Goal: Information Seeking & Learning: Learn about a topic

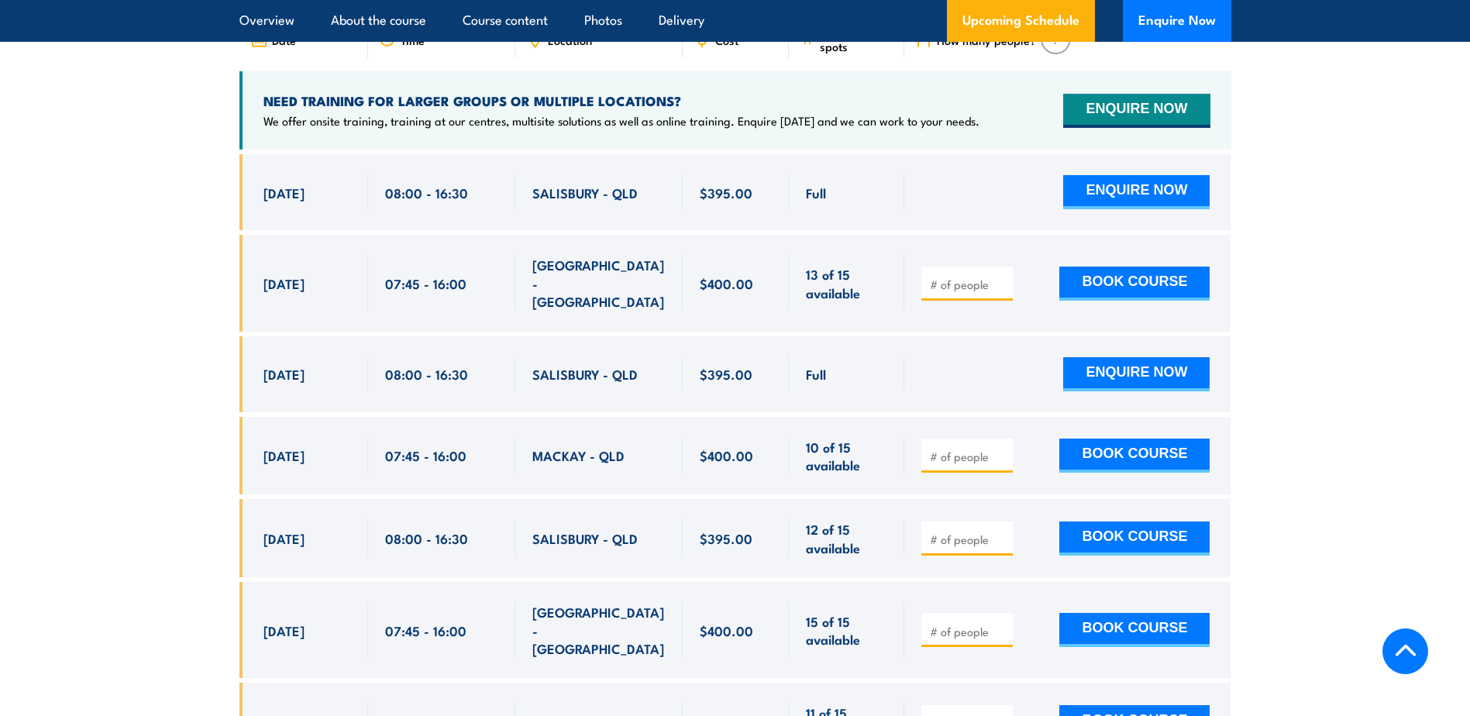
scroll to position [2809, 0]
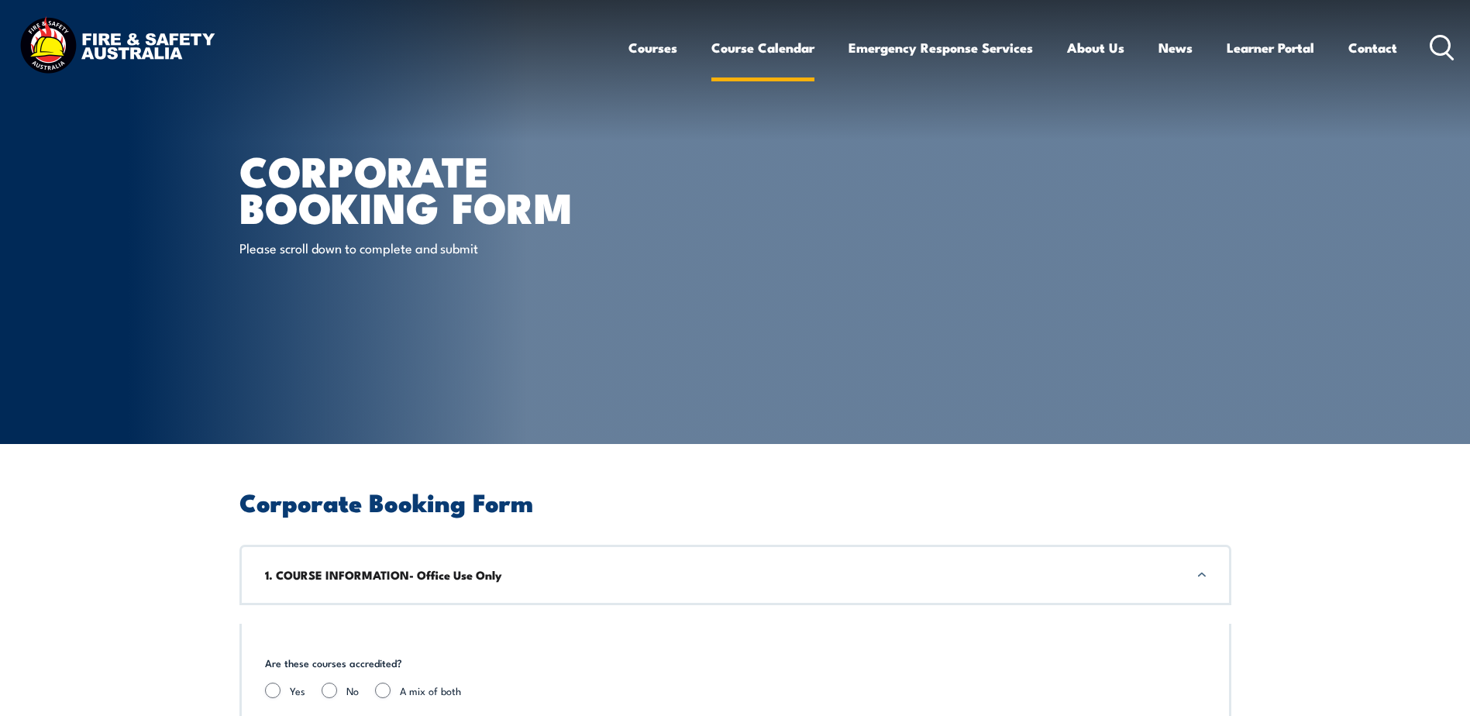
click at [762, 48] on link "Course Calendar" at bounding box center [762, 47] width 103 height 41
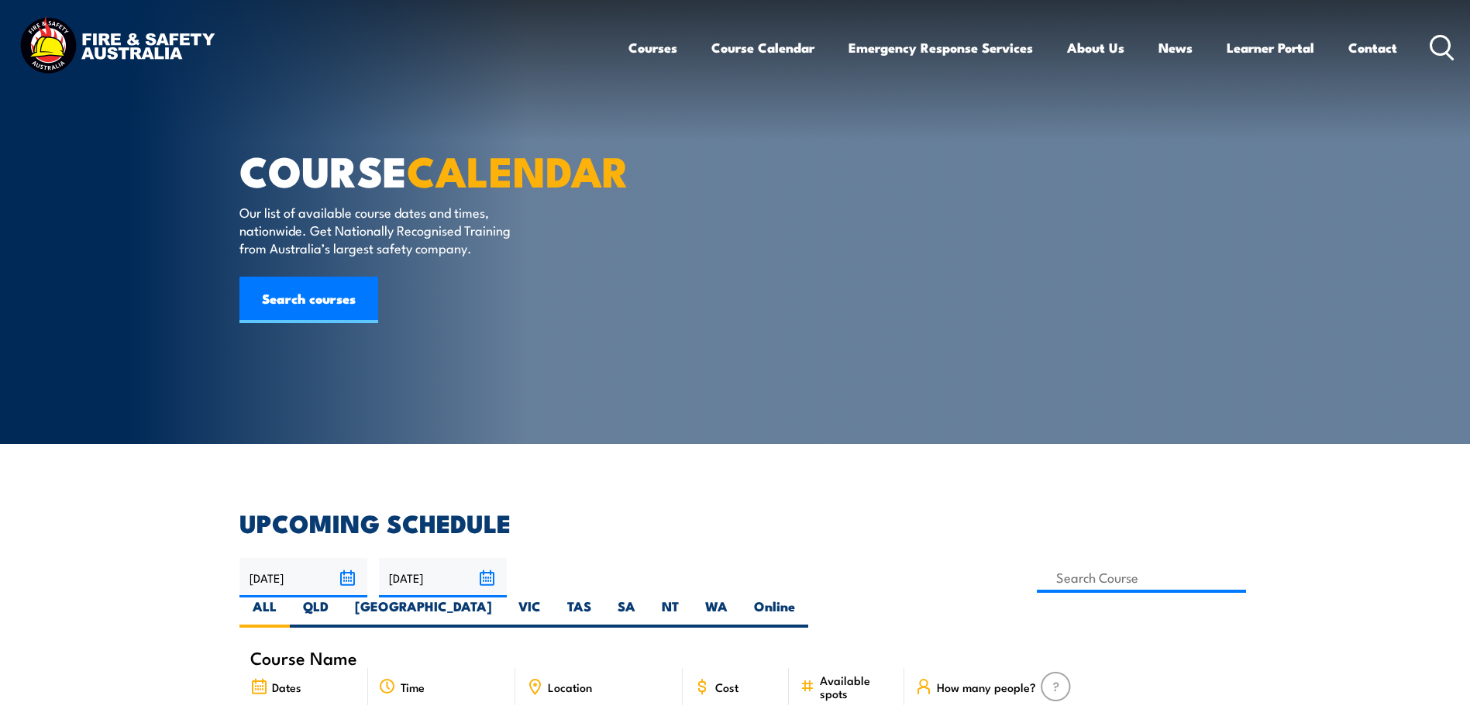
click at [645, 45] on link "Courses" at bounding box center [653, 47] width 49 height 41
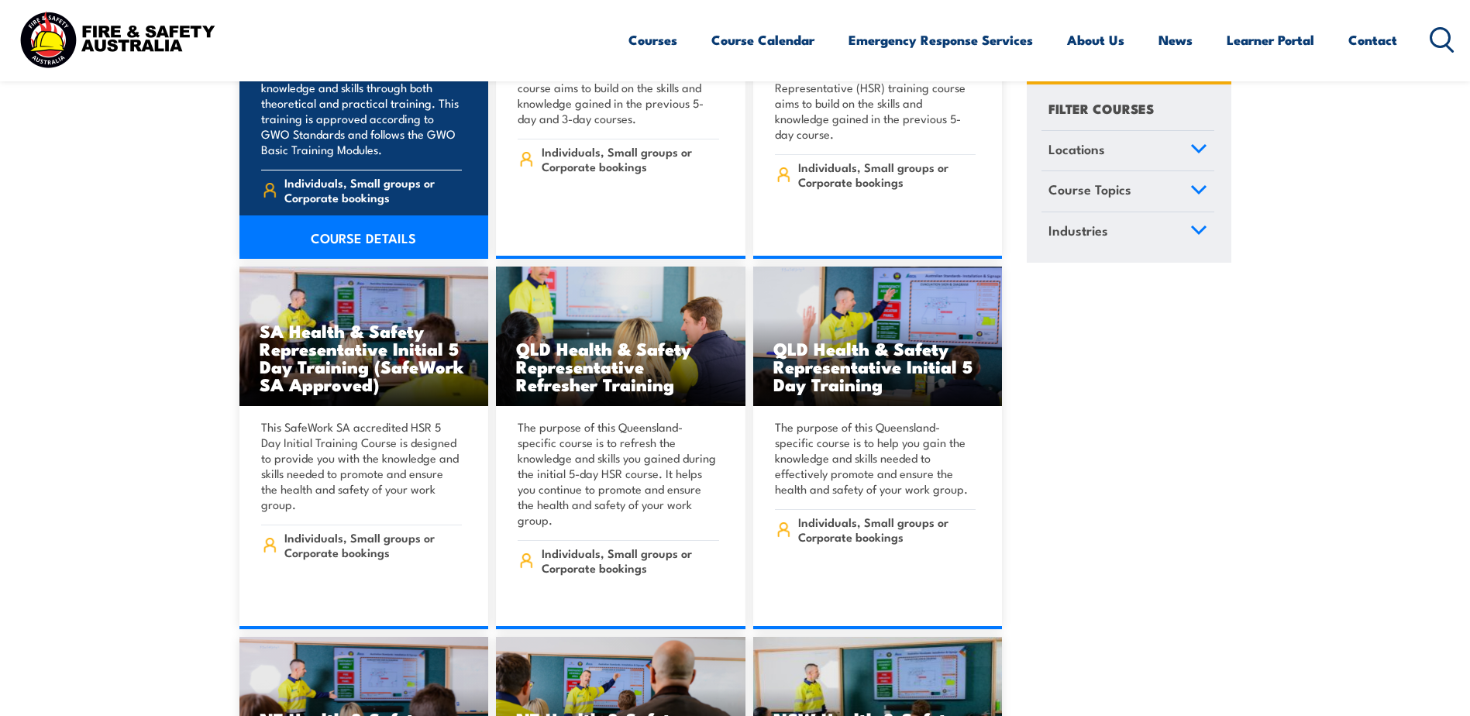
scroll to position [6064, 0]
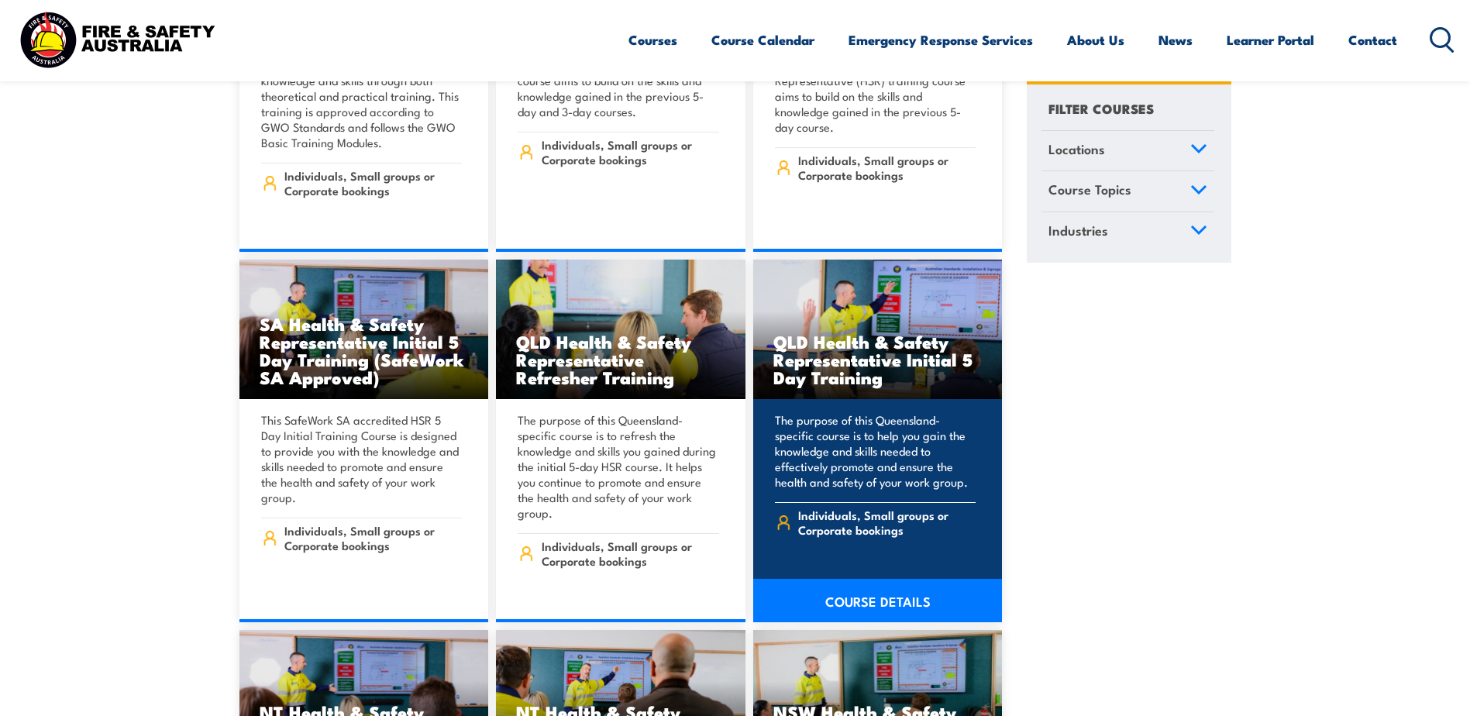
click at [873, 579] on link "COURSE DETAILS" at bounding box center [878, 600] width 250 height 43
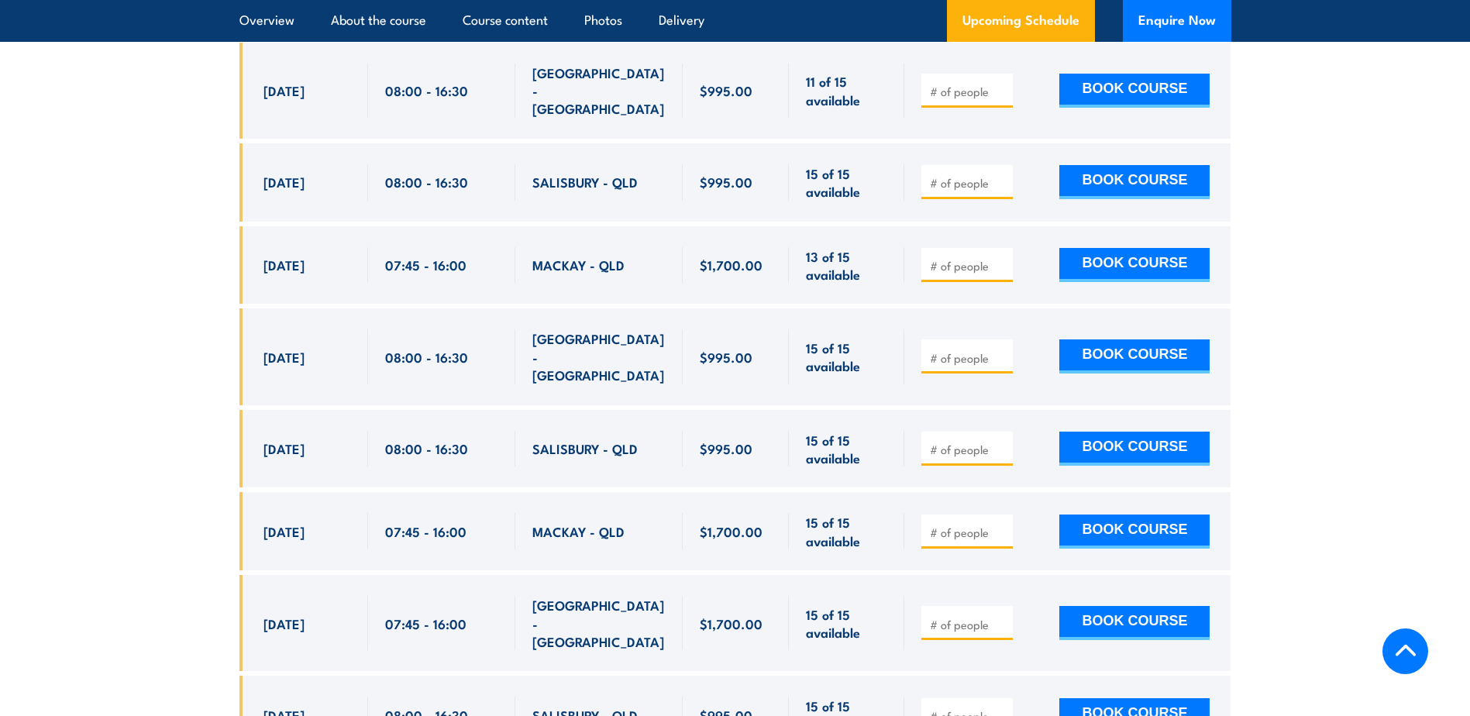
scroll to position [3449, 0]
